Goal: Task Accomplishment & Management: Manage account settings

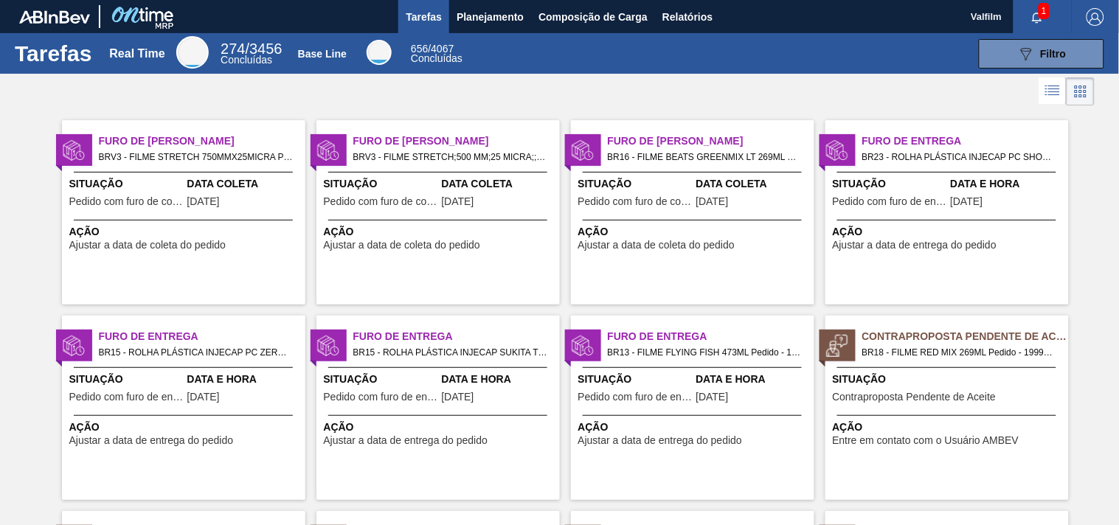
click at [227, 192] on span "Data Coleta" at bounding box center [244, 183] width 114 height 15
click at [399, 166] on div "Furo de Coleta BRV3 - FILME STRETCH;500 MM;25 MICRA;;FILMESTRE Pedido - 1998298…" at bounding box center [437, 212] width 243 height 184
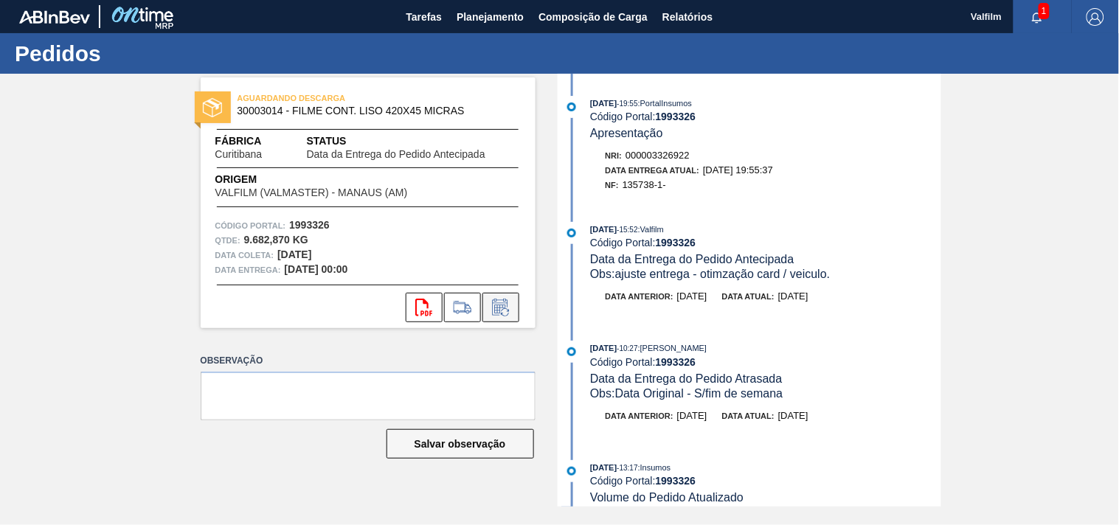
click at [499, 316] on button at bounding box center [500, 308] width 37 height 30
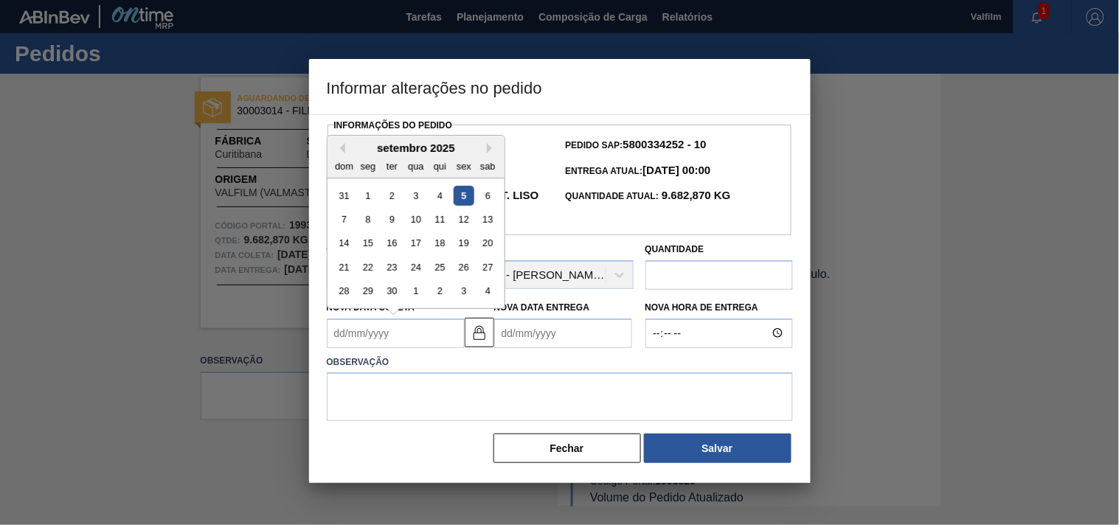
click at [397, 345] on Coleta1993326 "Nova Data Coleta" at bounding box center [396, 334] width 138 height 30
type Coleta1993326 "1"
type Entrega1993326 "01/10/2025"
type Coleta1993326 "10"
type Entrega1993326 "10/10/2025"
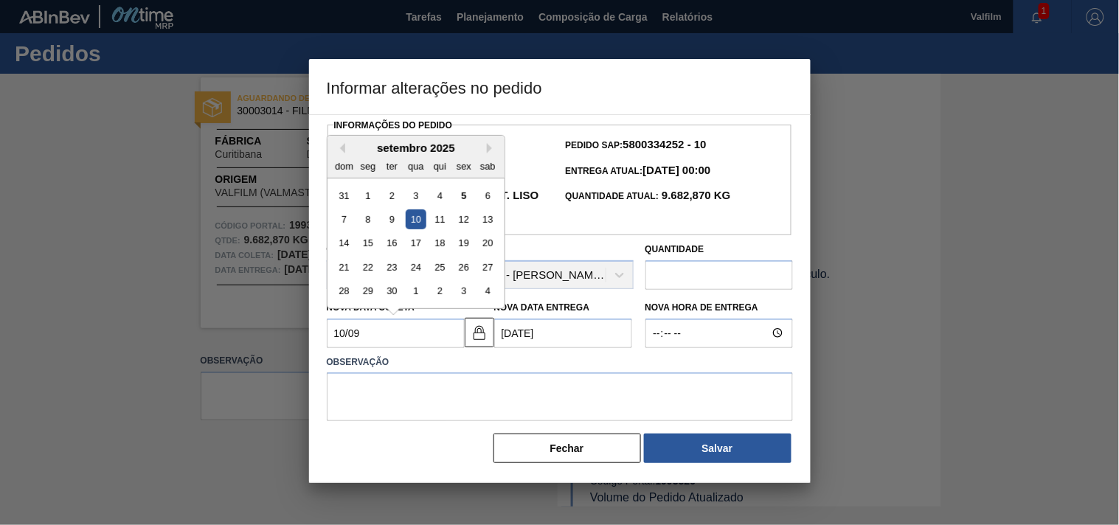
click at [414, 223] on div "10" at bounding box center [416, 220] width 20 height 20
type Coleta1993326 "[DATE]"
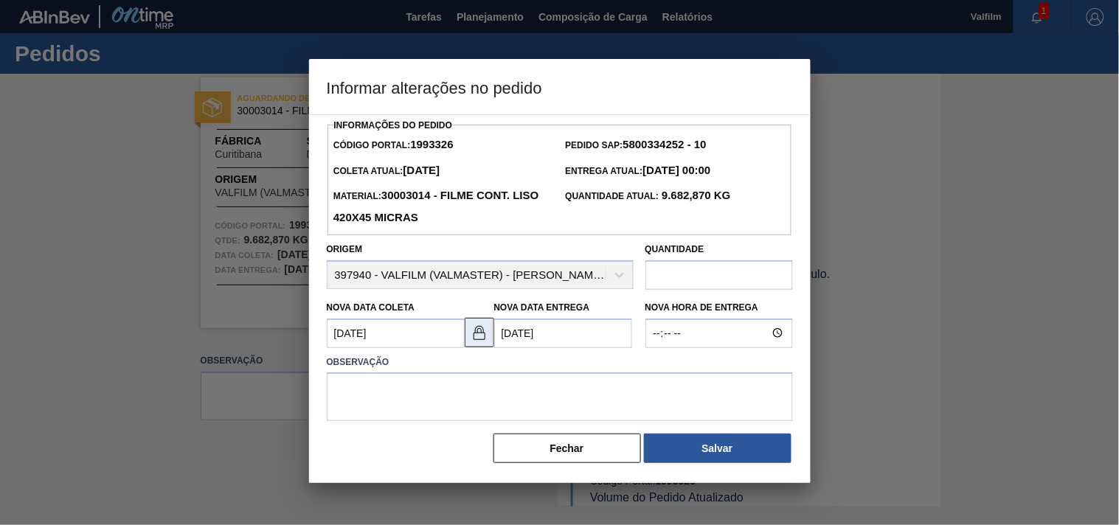
click at [483, 339] on img at bounding box center [480, 333] width 18 height 18
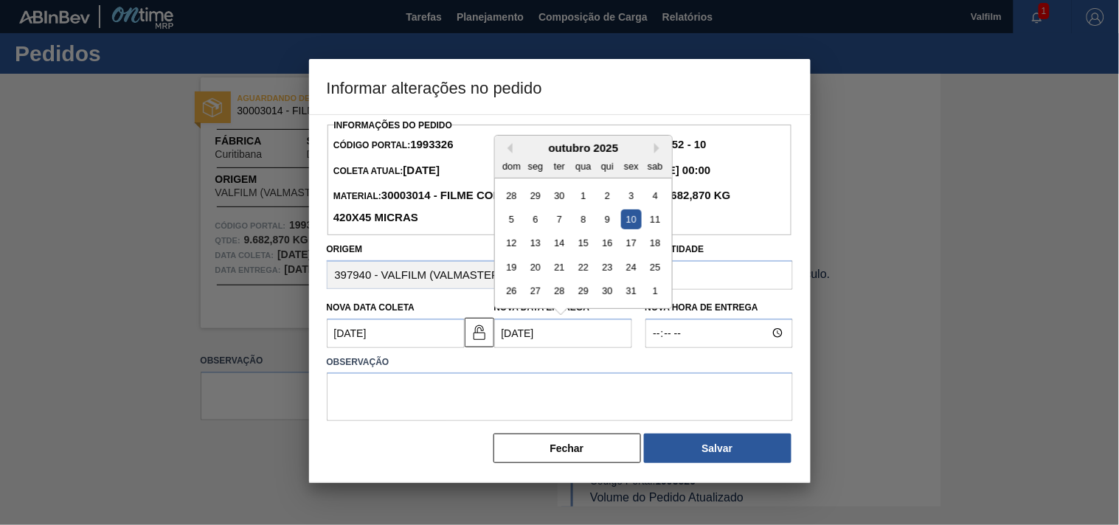
click at [548, 337] on Entrega1993326 "10/10/2025" at bounding box center [563, 334] width 138 height 30
drag, startPoint x: 581, startPoint y: 337, endPoint x: 412, endPoint y: 334, distance: 169.0
click at [412, 334] on div "Nova Data Coleta 10/09/2025 Nova Data Entrega 10/10/2025 Previous Month Next Mo…" at bounding box center [480, 321] width 319 height 55
click at [578, 224] on div "10" at bounding box center [583, 220] width 20 height 20
type Entrega1993326 "[DATE]"
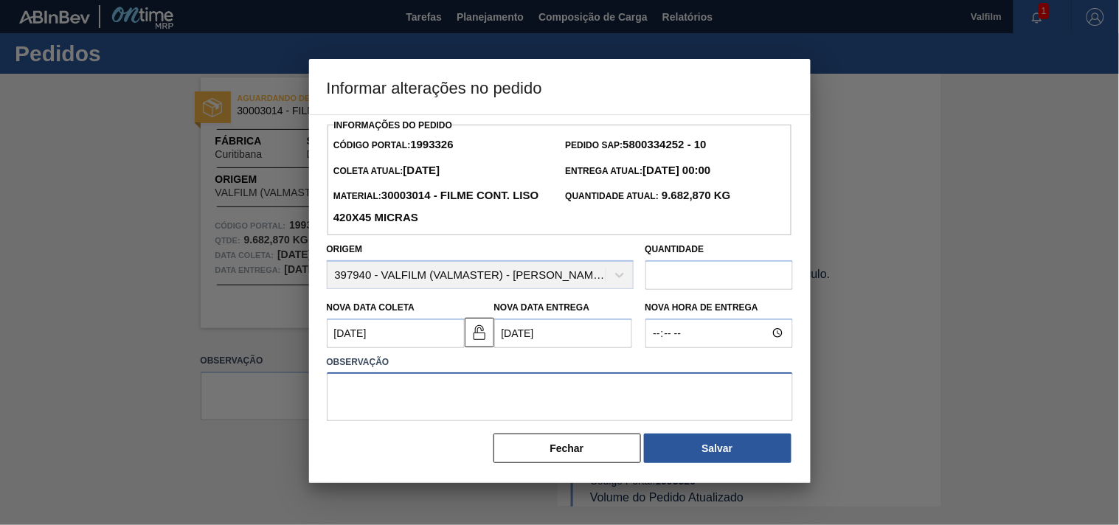
click at [455, 384] on textarea at bounding box center [560, 397] width 466 height 49
click at [446, 392] on textarea "ajuste entrega - atraso conteiner." at bounding box center [560, 397] width 466 height 49
click at [618, 401] on textarea "ajuste entrega - atraso navio / conteiner." at bounding box center [560, 397] width 466 height 49
type textarea "ajuste entrega - atraso navio / conteiner."
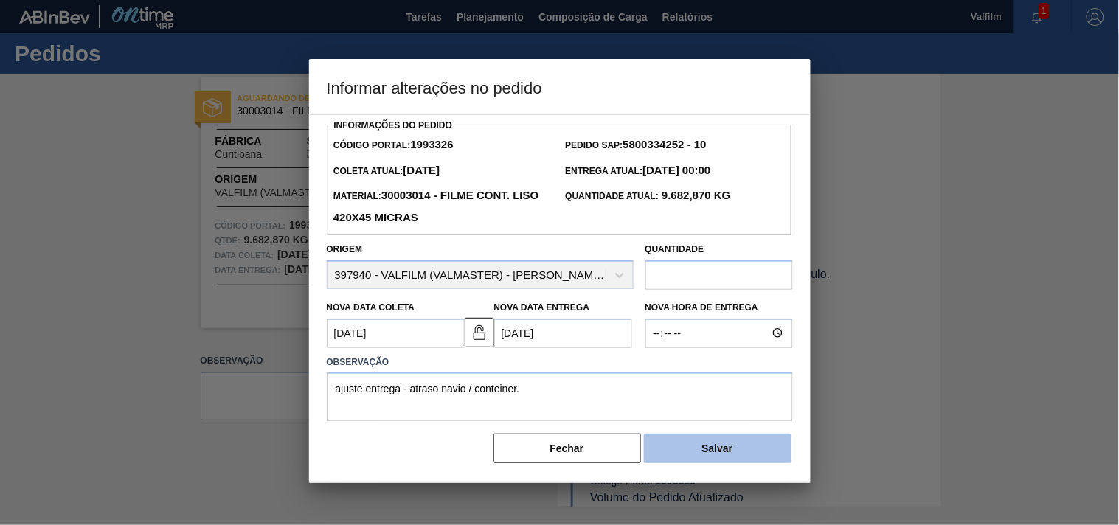
click at [738, 463] on button "Salvar" at bounding box center [718, 449] width 148 height 30
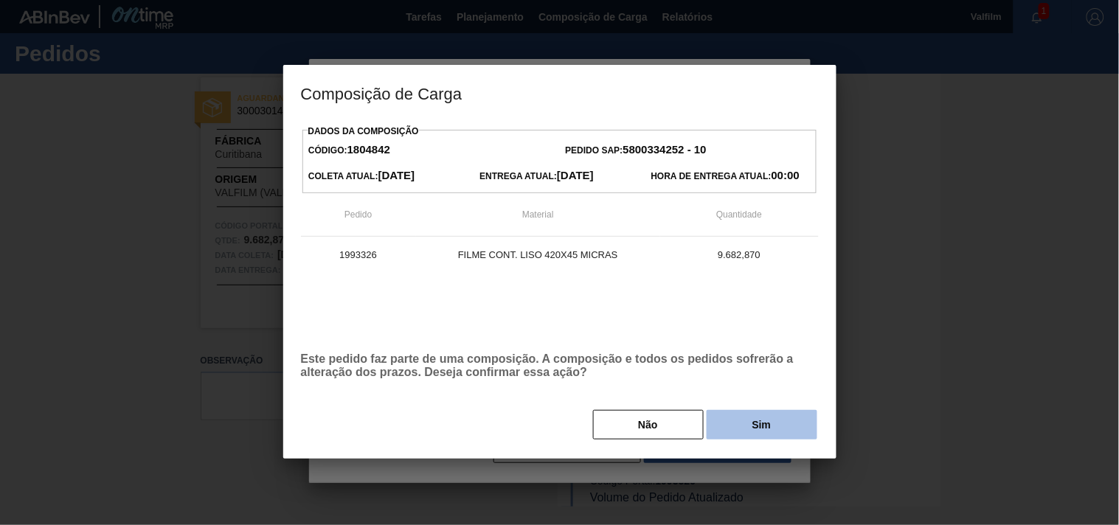
click at [751, 433] on button "Sim" at bounding box center [762, 425] width 111 height 30
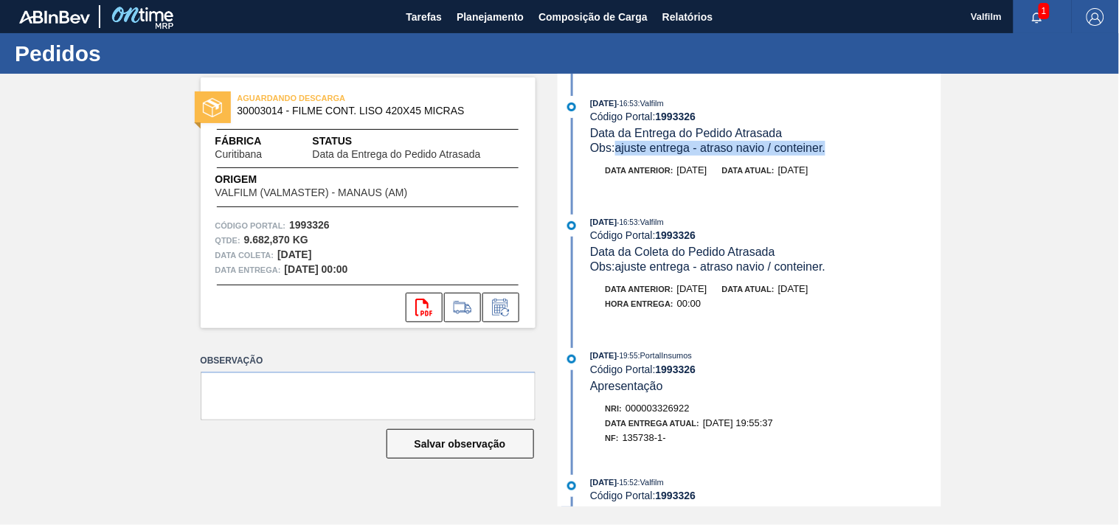
drag, startPoint x: 617, startPoint y: 151, endPoint x: 865, endPoint y: 145, distance: 247.9
click at [865, 145] on div "Obs: ajuste entrega - atraso navio / conteiner." at bounding box center [765, 148] width 350 height 15
copy span "ajuste entrega - atraso navio / conteiner."
click at [499, 310] on icon at bounding box center [499, 309] width 11 height 9
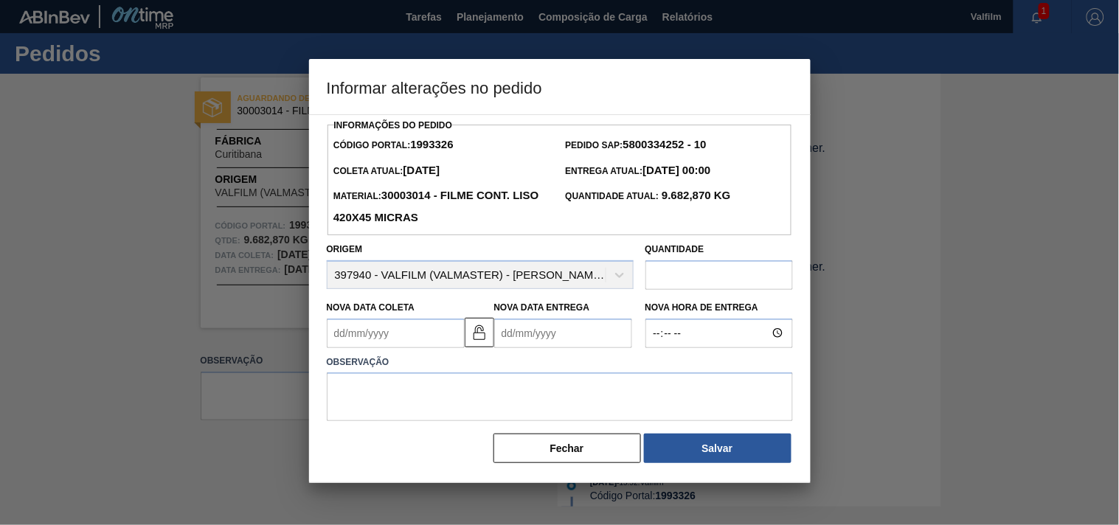
click at [535, 336] on Entrega1993326 "Nova Data Entrega" at bounding box center [563, 334] width 138 height 30
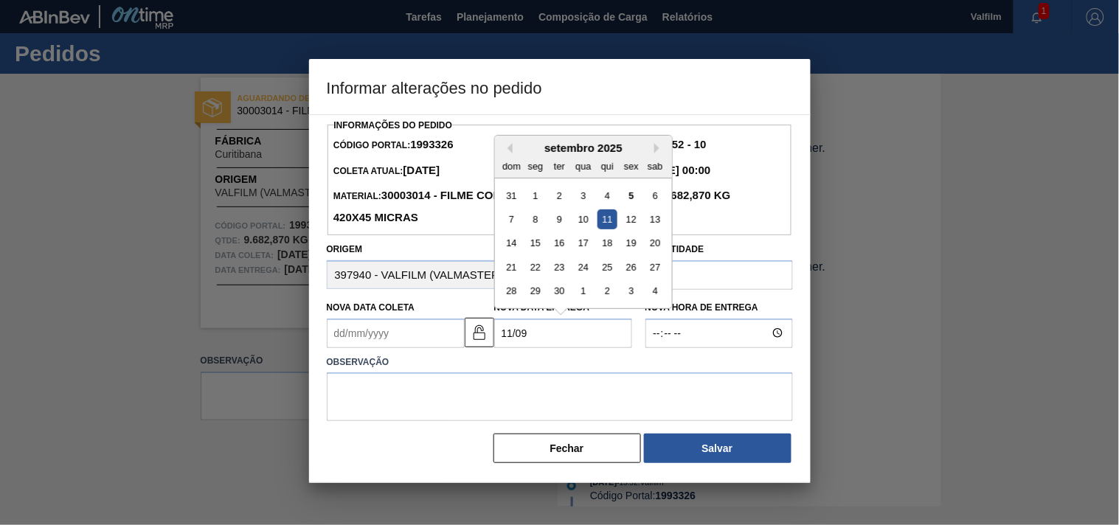
click at [600, 224] on div "11" at bounding box center [607, 220] width 20 height 20
type Entrega1993326 "[DATE]"
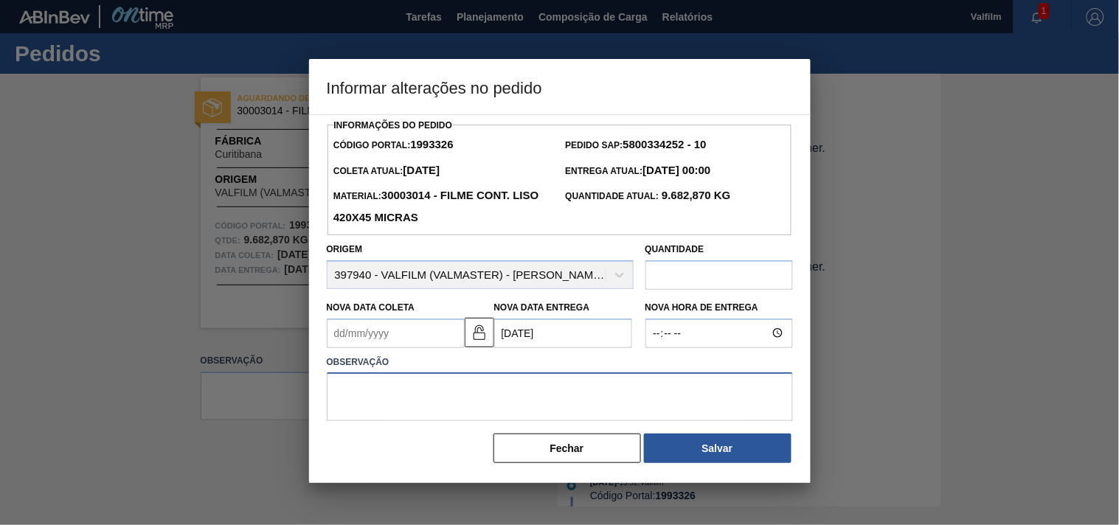
click at [394, 396] on textarea at bounding box center [560, 397] width 466 height 49
paste textarea "ajuste entrega - atraso navio / conteiner."
type textarea "ajuste entrega - atraso navio / conteiner."
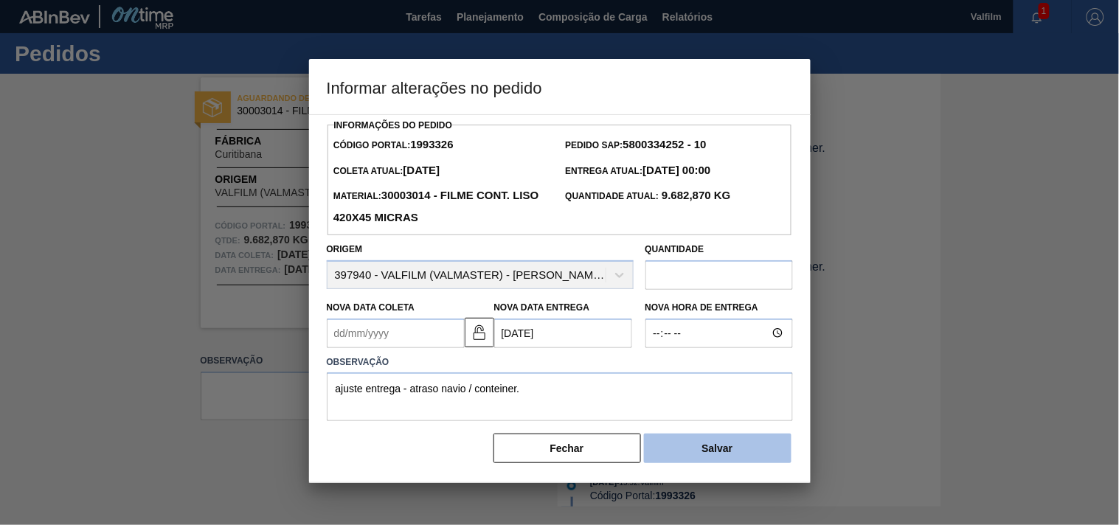
click at [691, 452] on button "Salvar" at bounding box center [718, 449] width 148 height 30
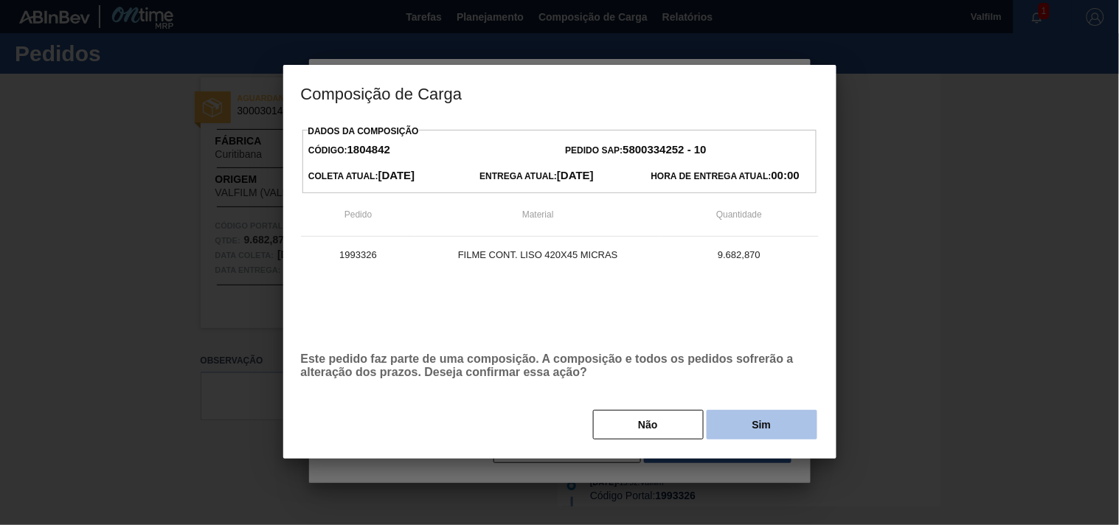
click at [735, 428] on button "Sim" at bounding box center [762, 425] width 111 height 30
